Goal: Task Accomplishment & Management: Manage account settings

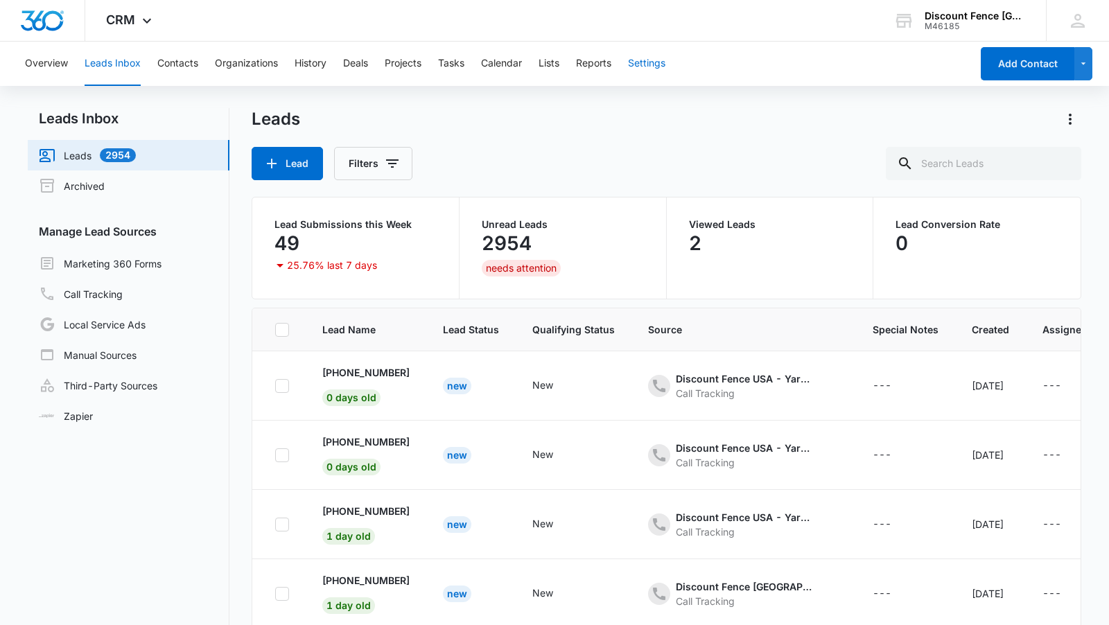
click at [644, 67] on button "Settings" at bounding box center [646, 64] width 37 height 44
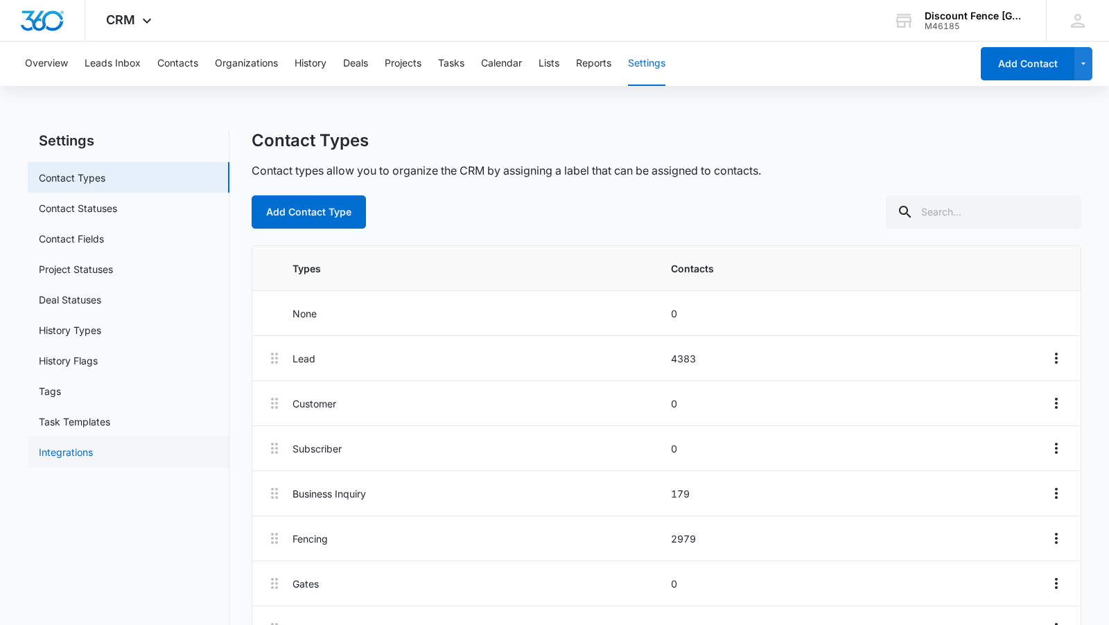
click at [89, 446] on link "Integrations" at bounding box center [66, 452] width 54 height 15
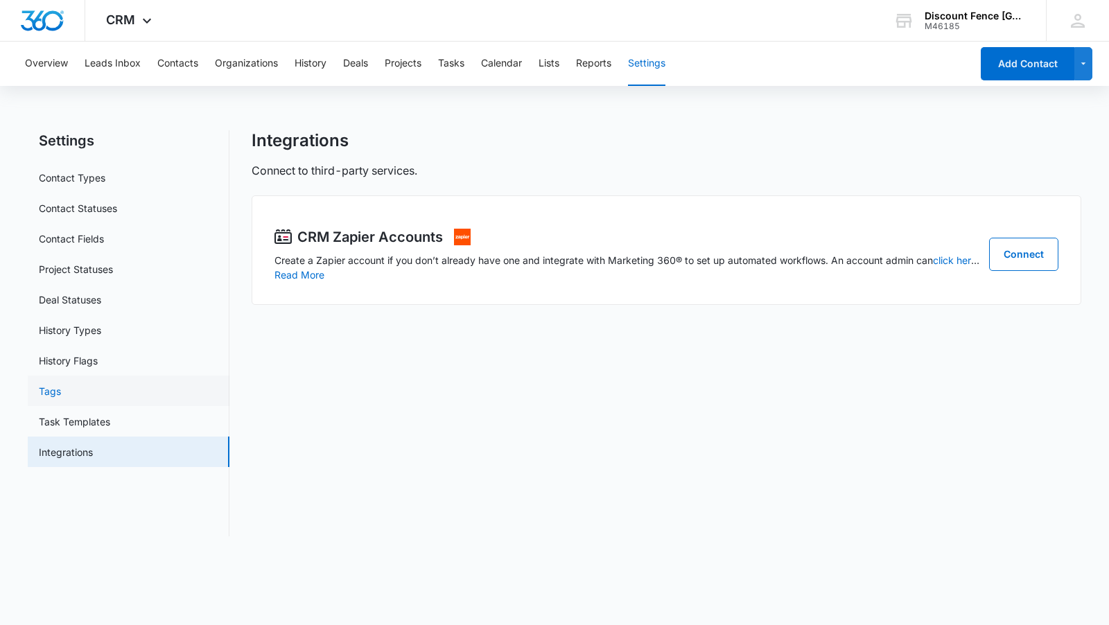
click at [61, 387] on link "Tags" at bounding box center [50, 391] width 22 height 15
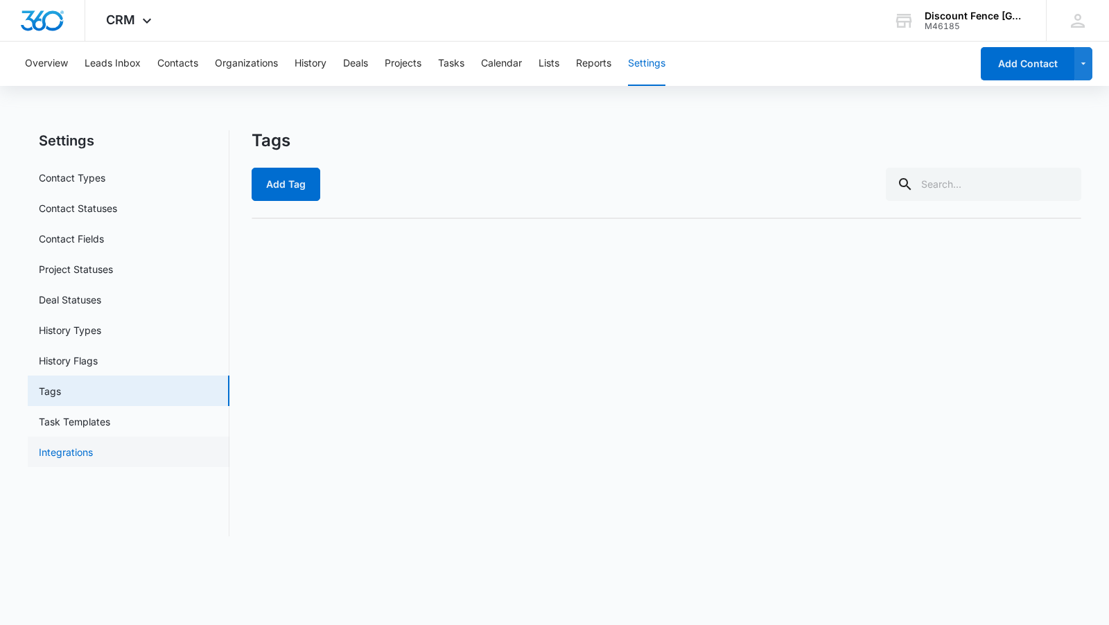
click at [83, 452] on link "Integrations" at bounding box center [66, 452] width 54 height 15
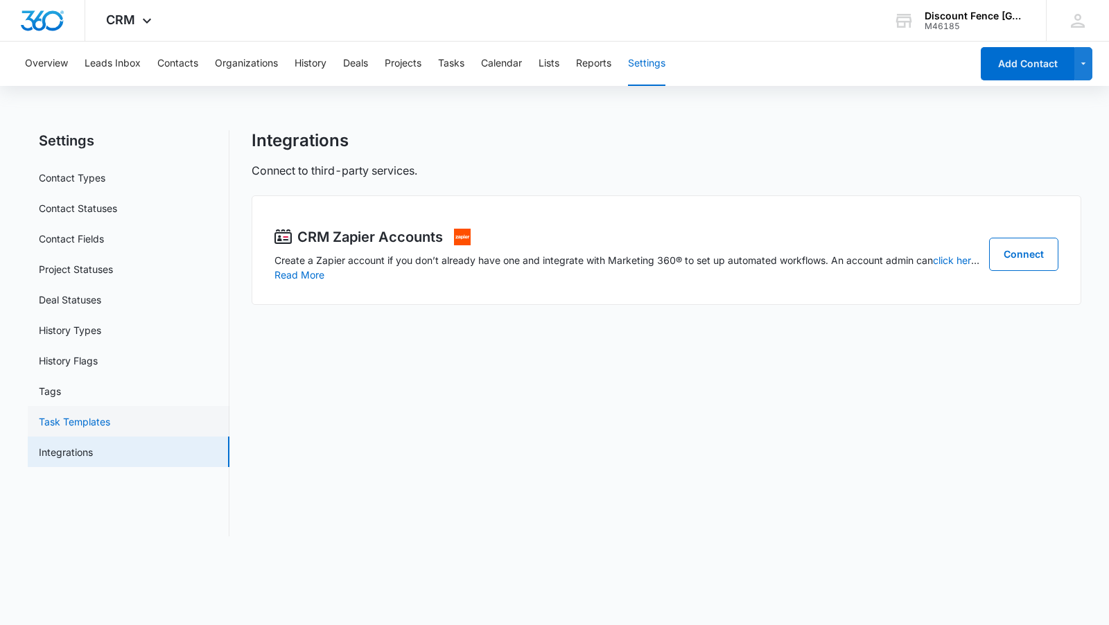
click at [88, 414] on link "Task Templates" at bounding box center [74, 421] width 71 height 15
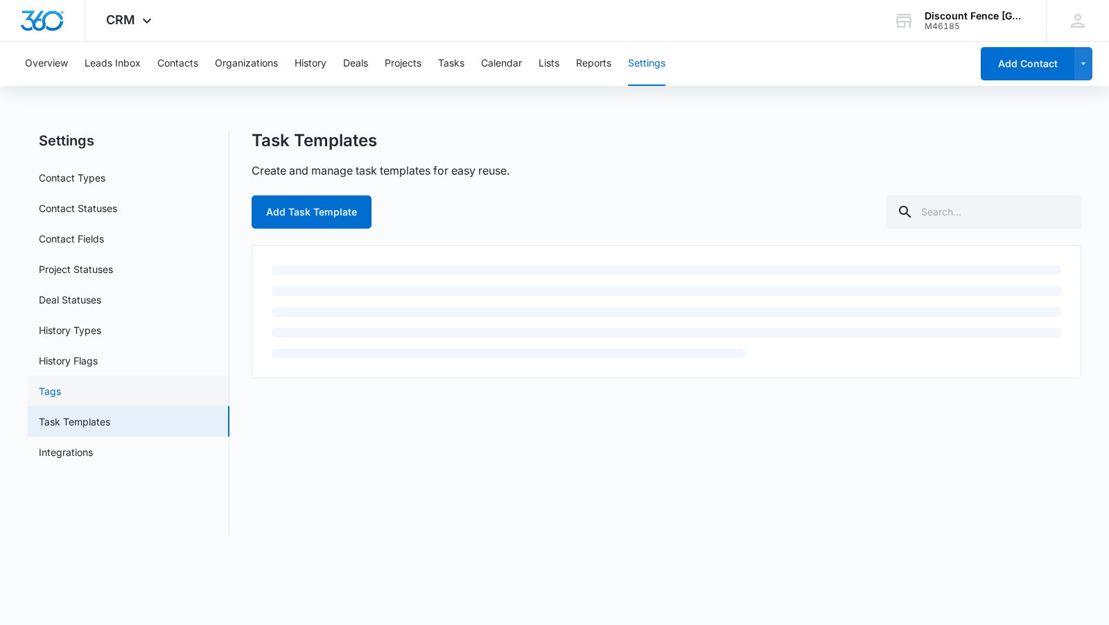
click at [61, 390] on link "Tags" at bounding box center [50, 391] width 22 height 15
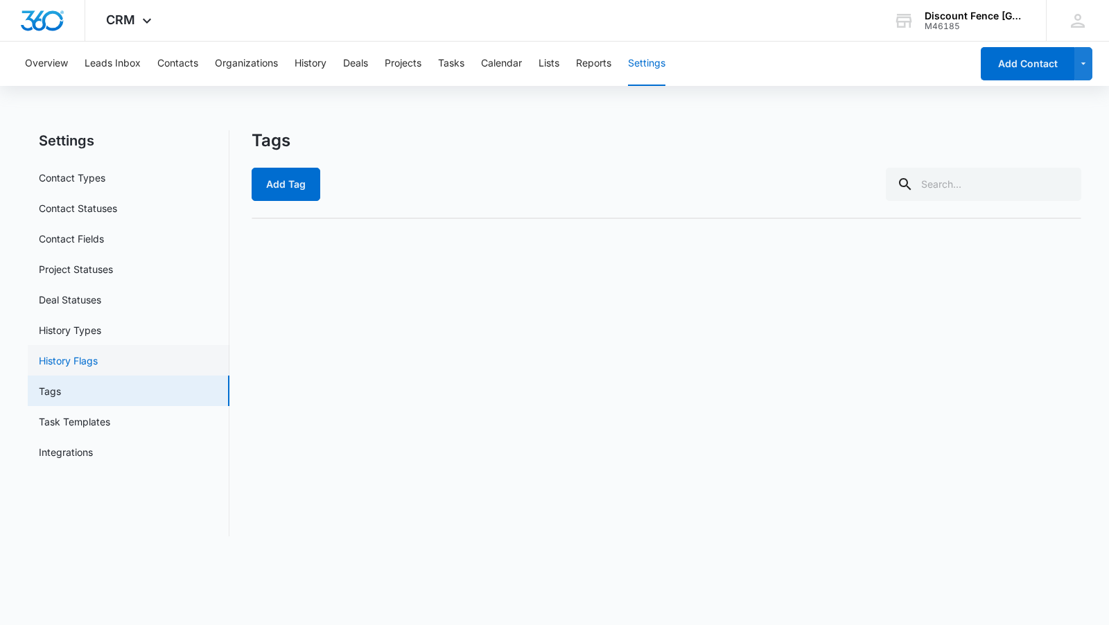
click at [89, 353] on link "History Flags" at bounding box center [68, 360] width 59 height 15
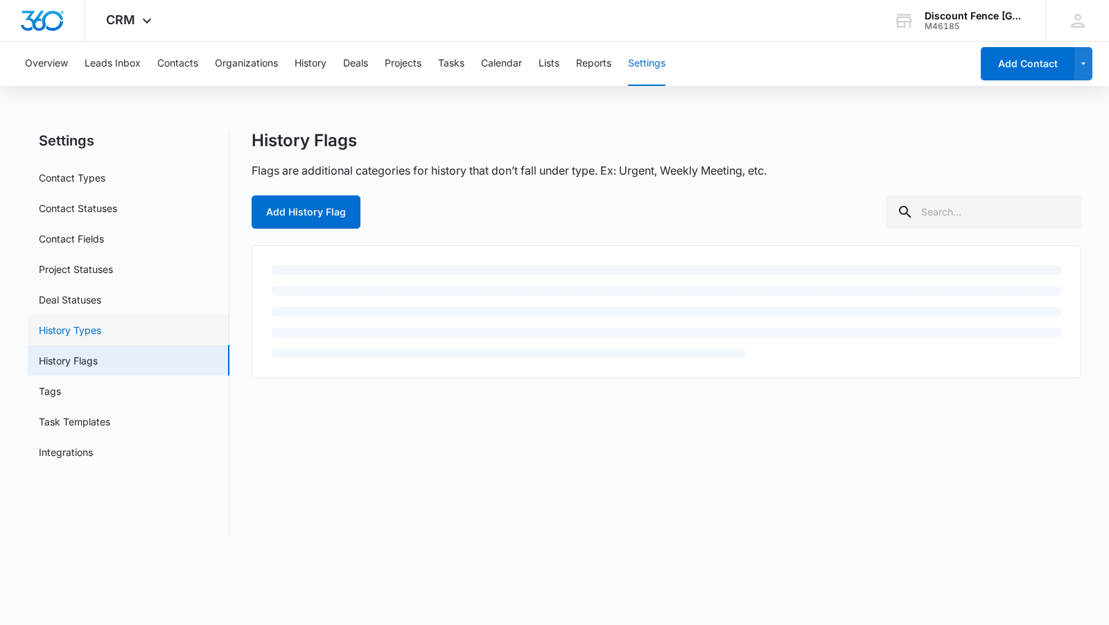
click at [91, 326] on link "History Types" at bounding box center [70, 330] width 62 height 15
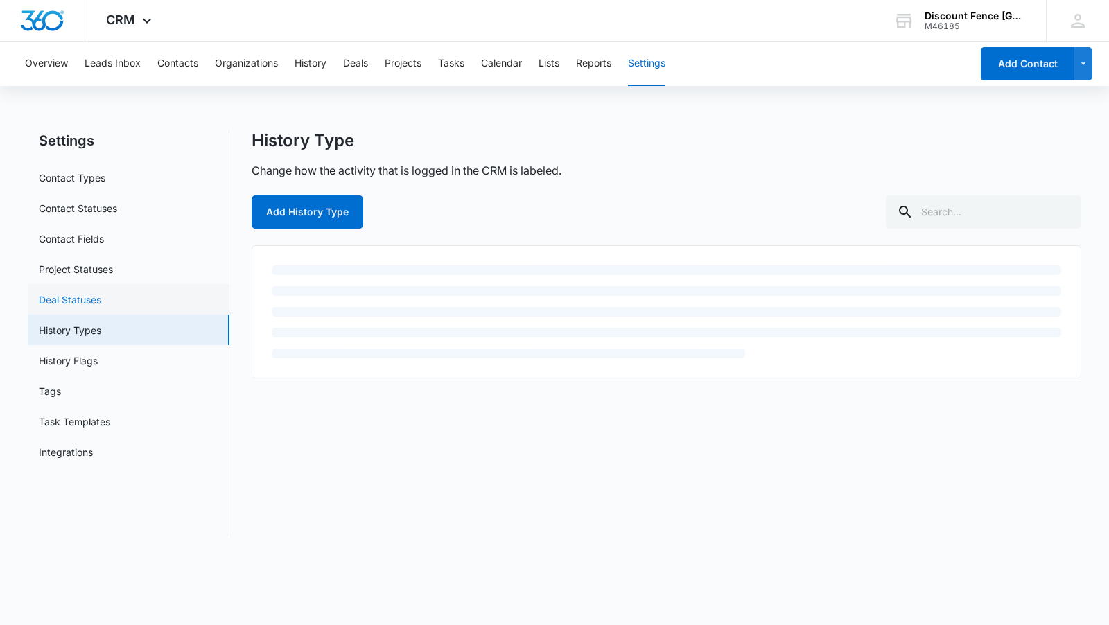
click at [92, 295] on link "Deal Statuses" at bounding box center [70, 299] width 62 height 15
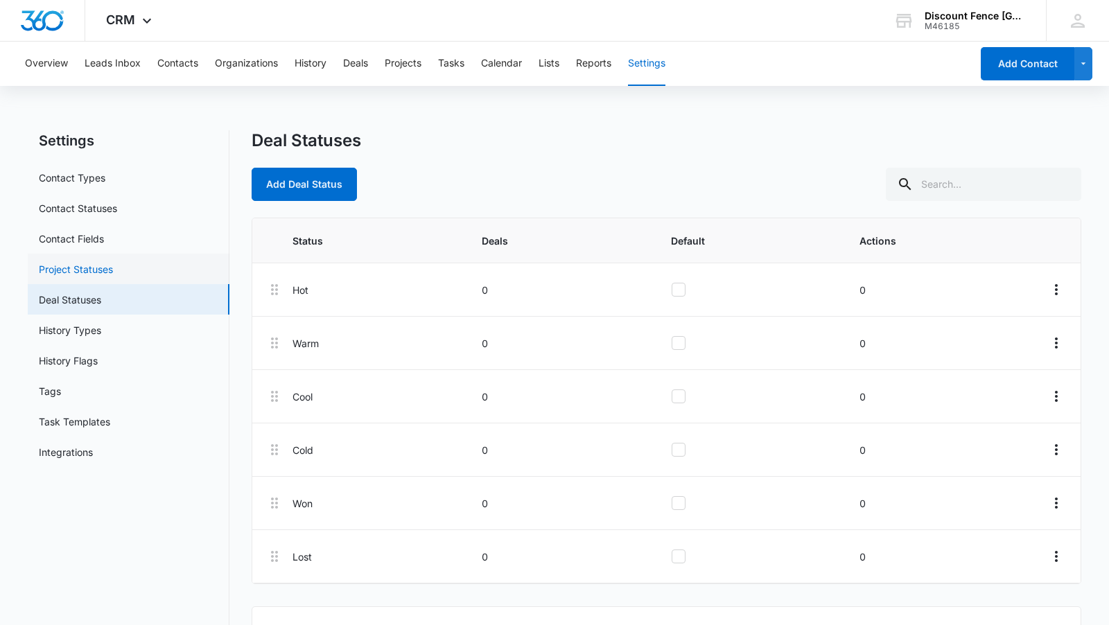
click at [92, 270] on link "Project Statuses" at bounding box center [76, 269] width 74 height 15
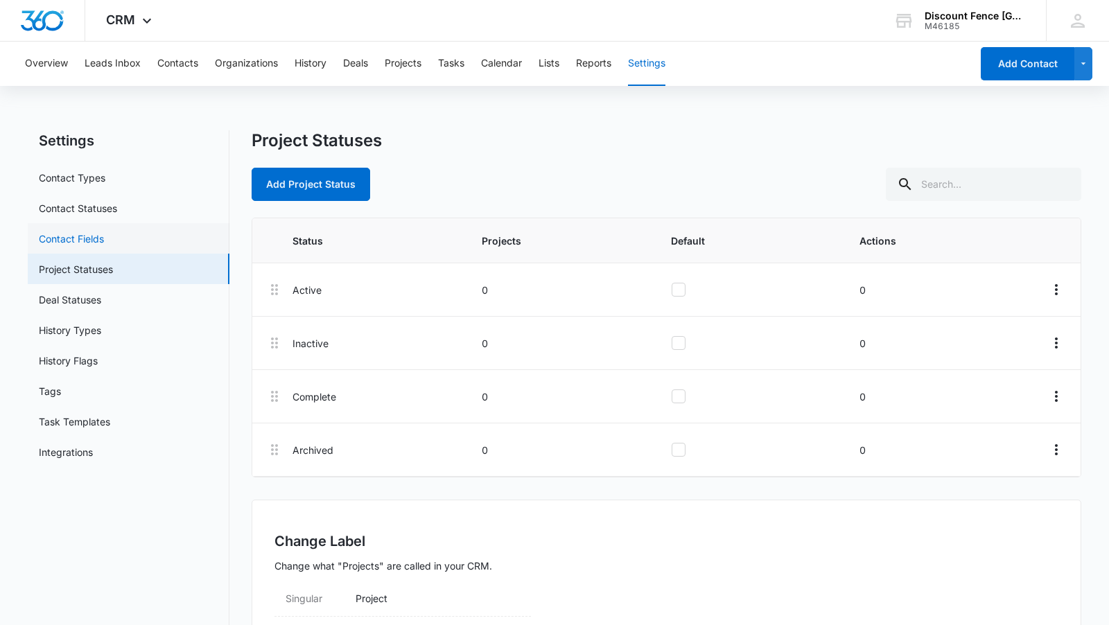
click at [87, 243] on link "Contact Fields" at bounding box center [71, 238] width 65 height 15
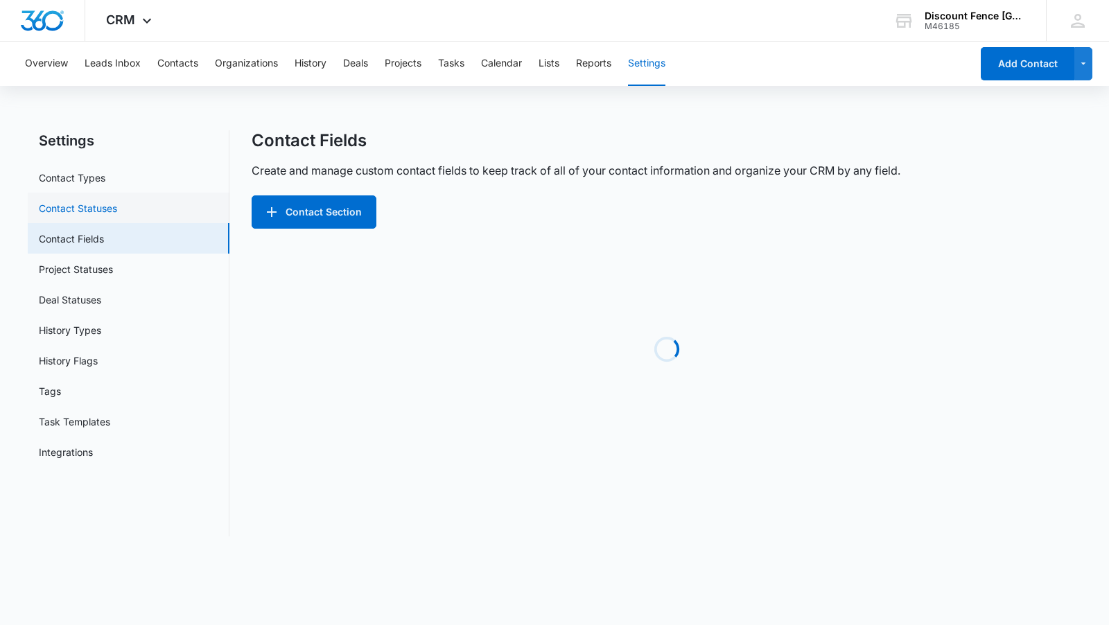
click at [96, 204] on link "Contact Statuses" at bounding box center [78, 208] width 78 height 15
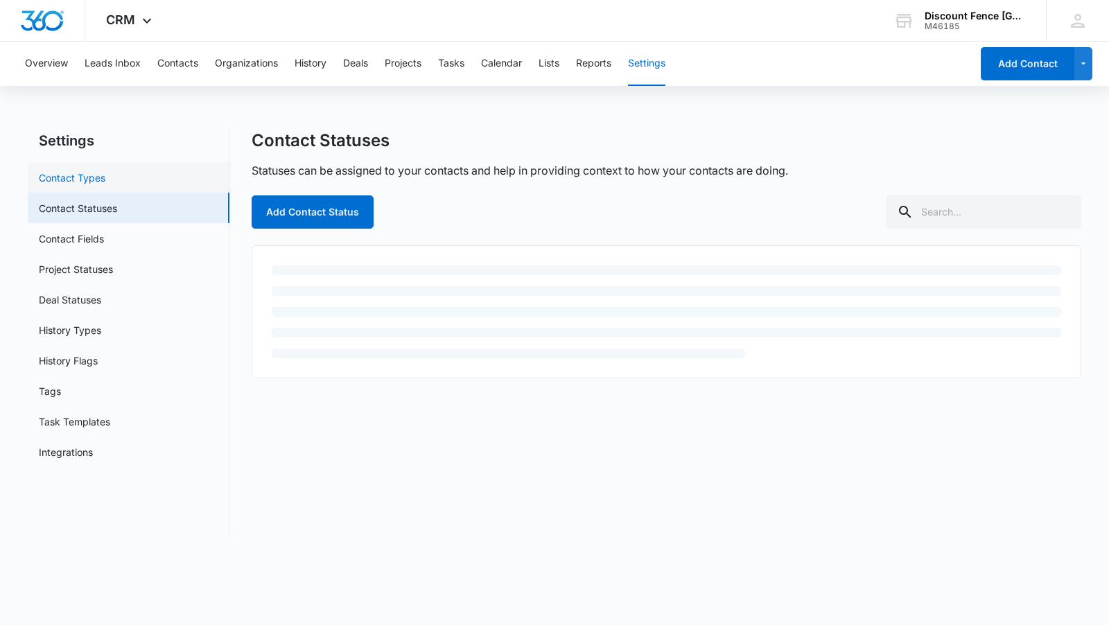
click at [94, 182] on link "Contact Types" at bounding box center [72, 177] width 67 height 15
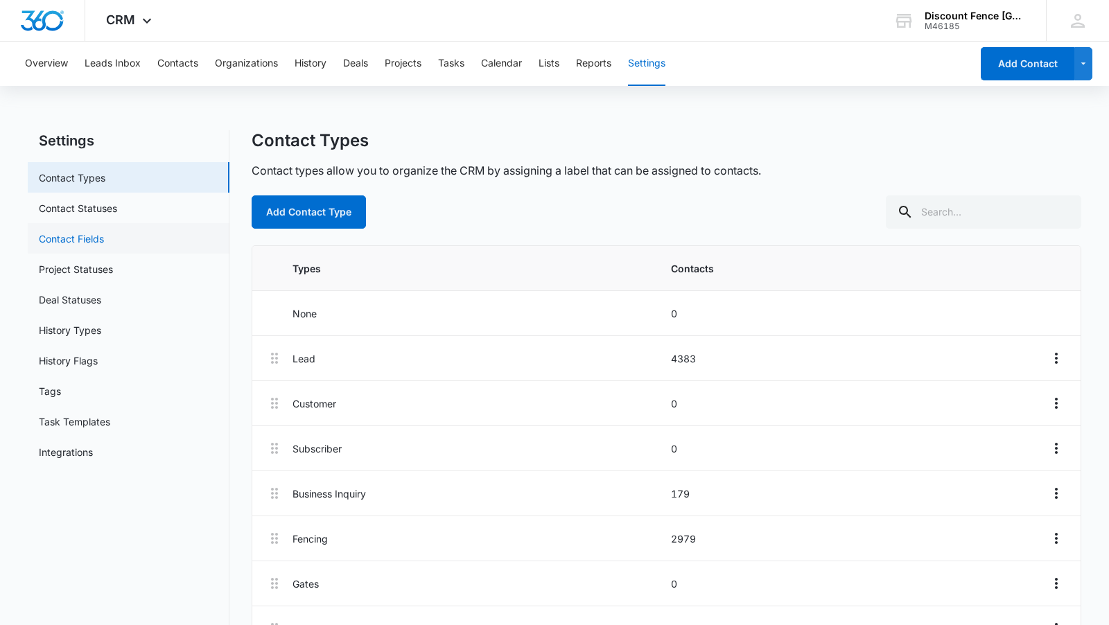
scroll to position [132, 0]
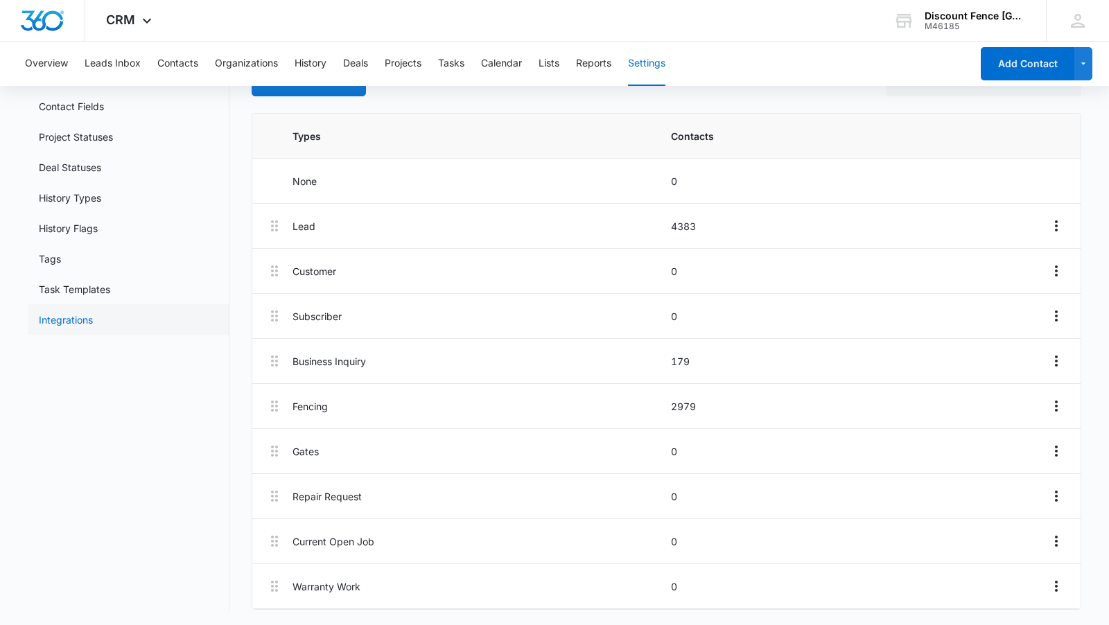
click at [89, 321] on link "Integrations" at bounding box center [66, 320] width 54 height 15
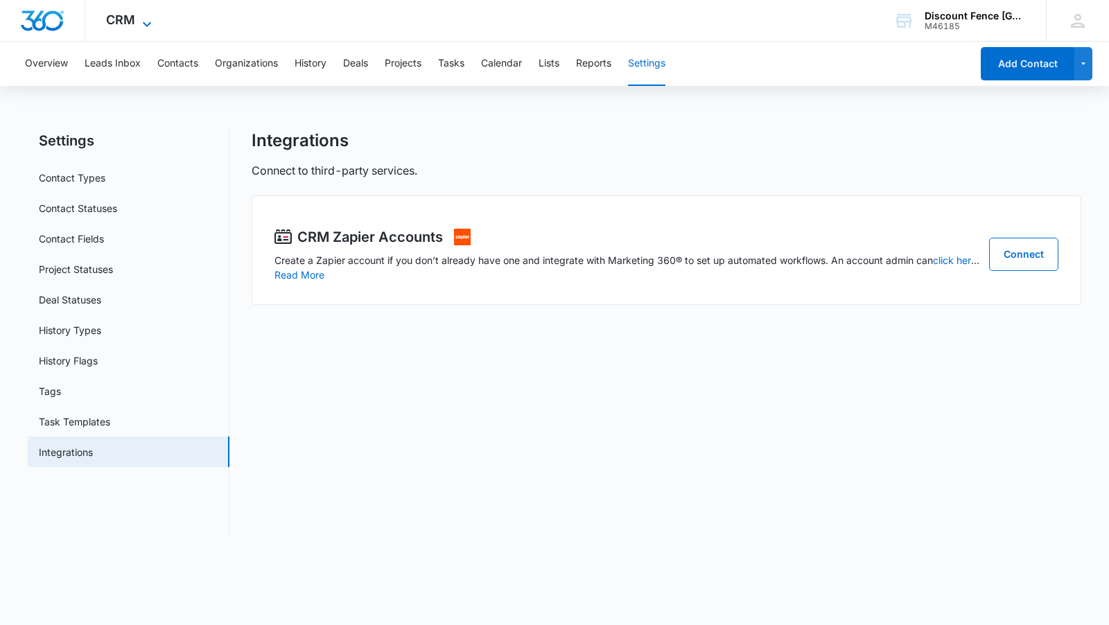
click at [129, 22] on span "CRM" at bounding box center [120, 19] width 29 height 15
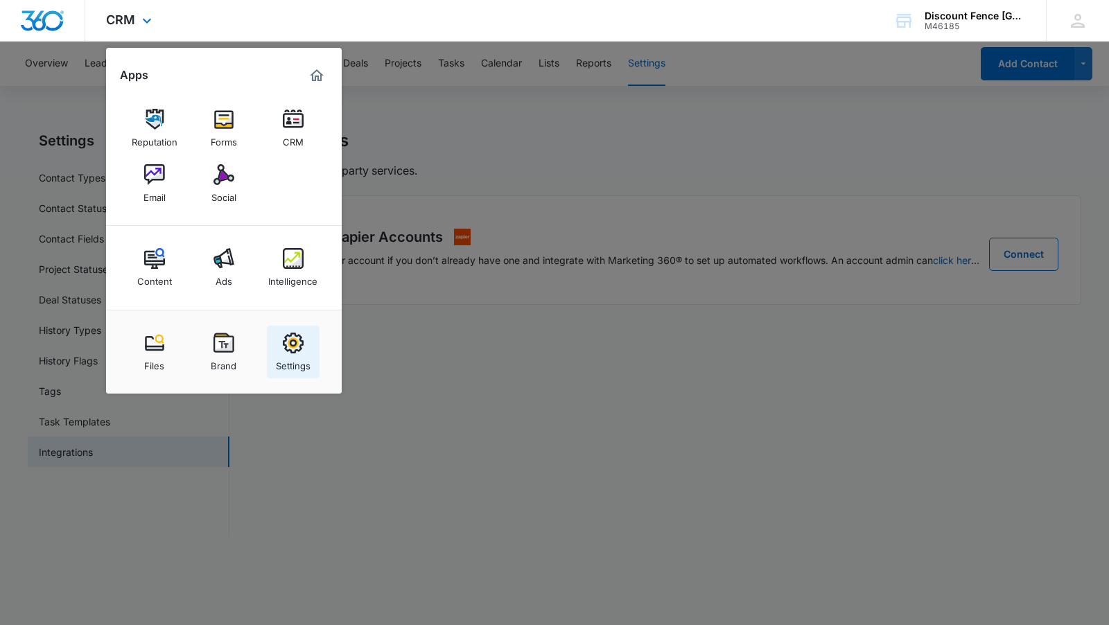
click at [291, 353] on div "Settings" at bounding box center [293, 362] width 35 height 18
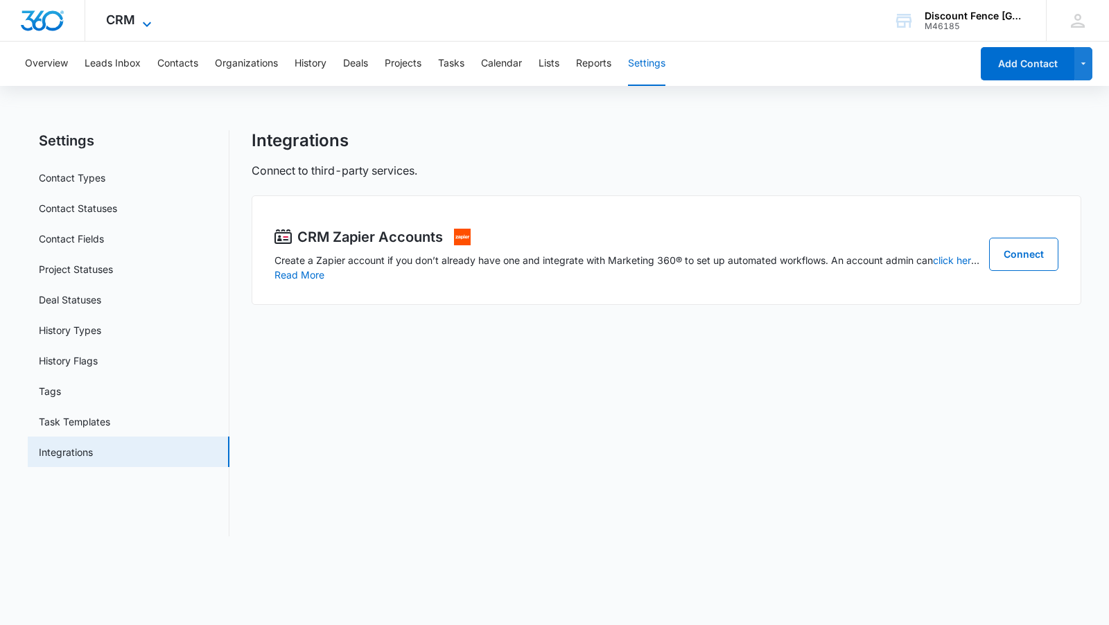
click at [143, 17] on icon at bounding box center [147, 24] width 17 height 17
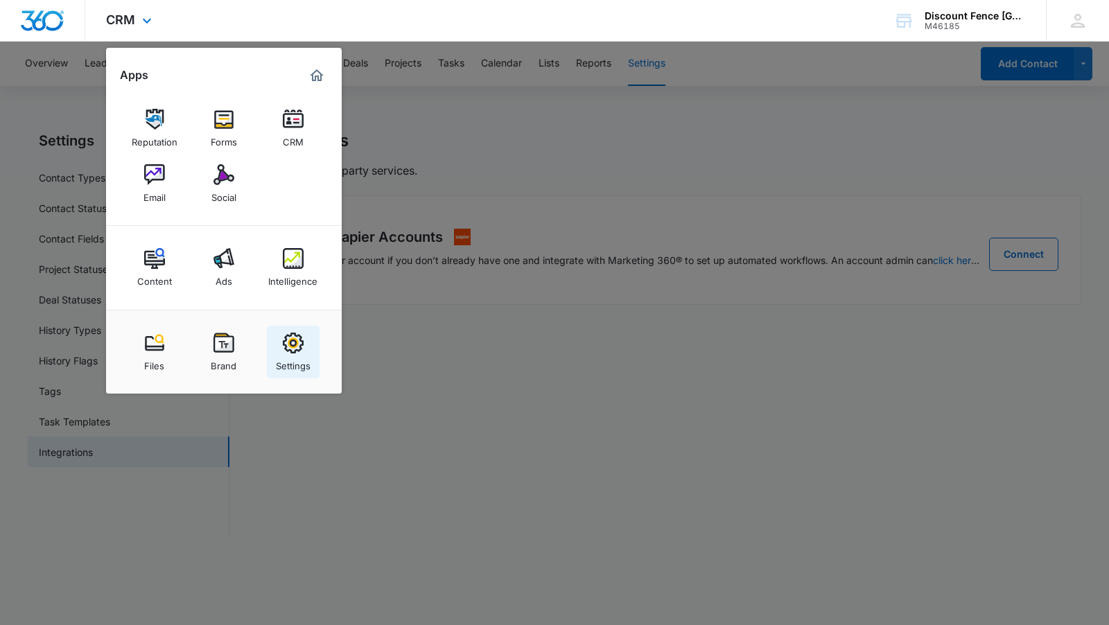
click at [295, 347] on img at bounding box center [293, 343] width 21 height 21
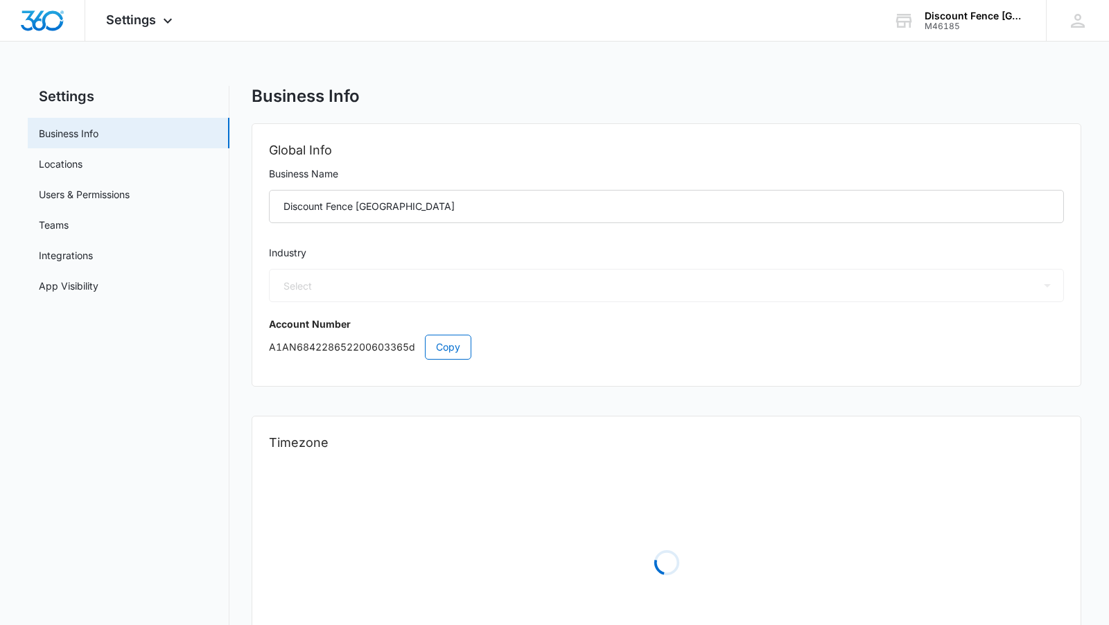
select select "4"
select select "US"
select select "America/[GEOGRAPHIC_DATA]"
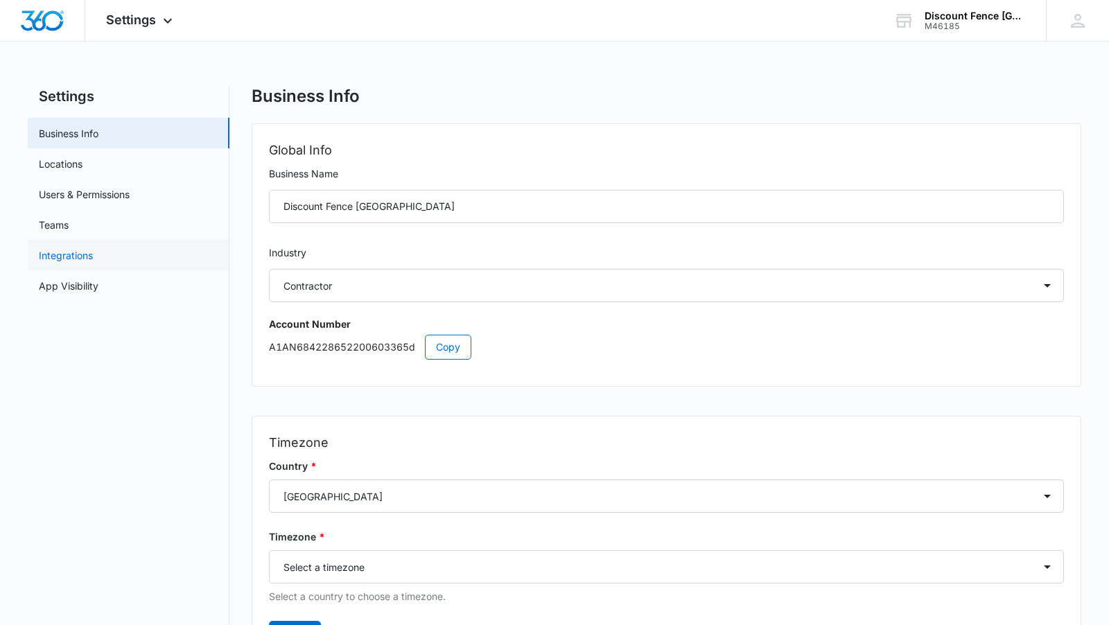
click at [93, 256] on link "Integrations" at bounding box center [66, 255] width 54 height 15
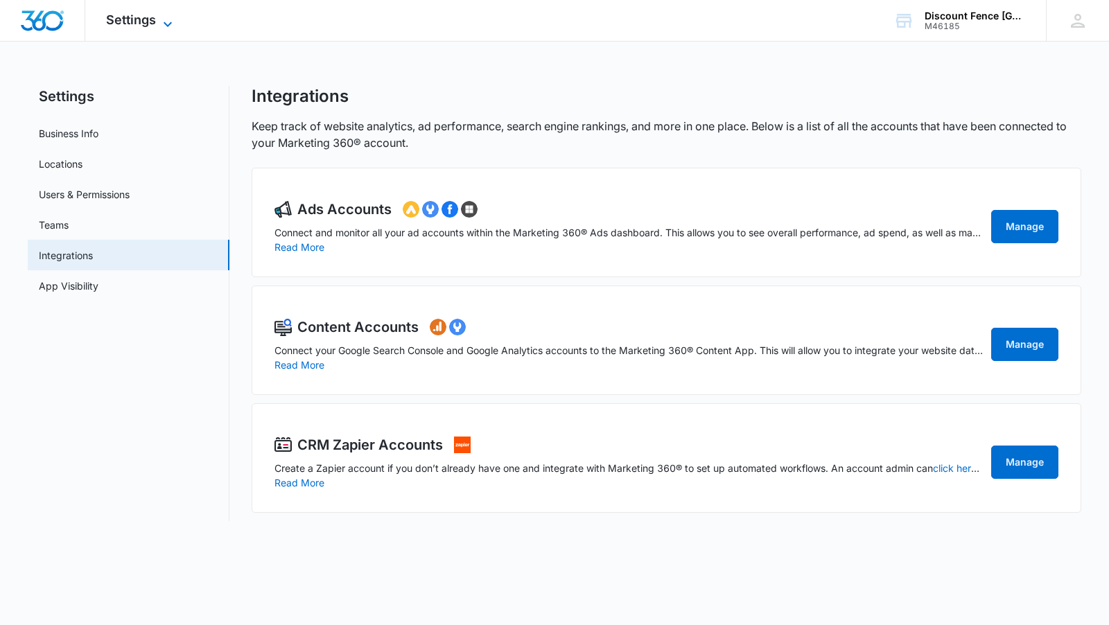
click at [151, 24] on span "Settings" at bounding box center [131, 19] width 50 height 15
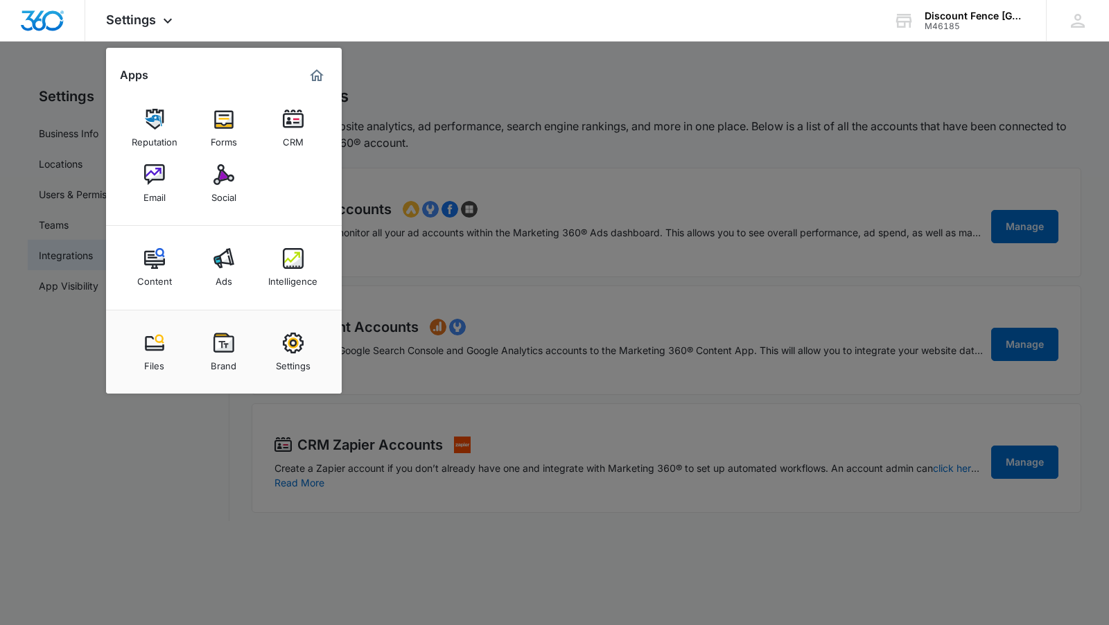
click at [121, 440] on div at bounding box center [554, 312] width 1109 height 625
